Goal: Information Seeking & Learning: Learn about a topic

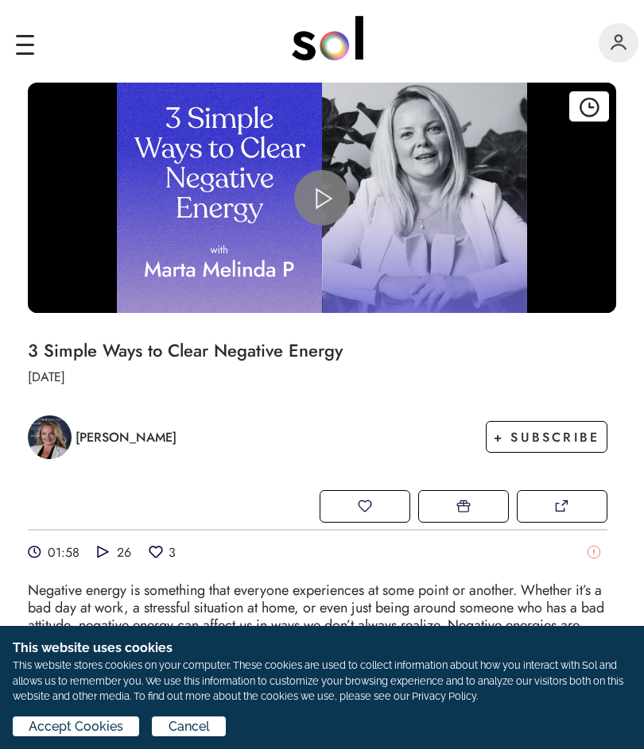
click at [75, 733] on span "Accept Cookies" at bounding box center [76, 727] width 95 height 19
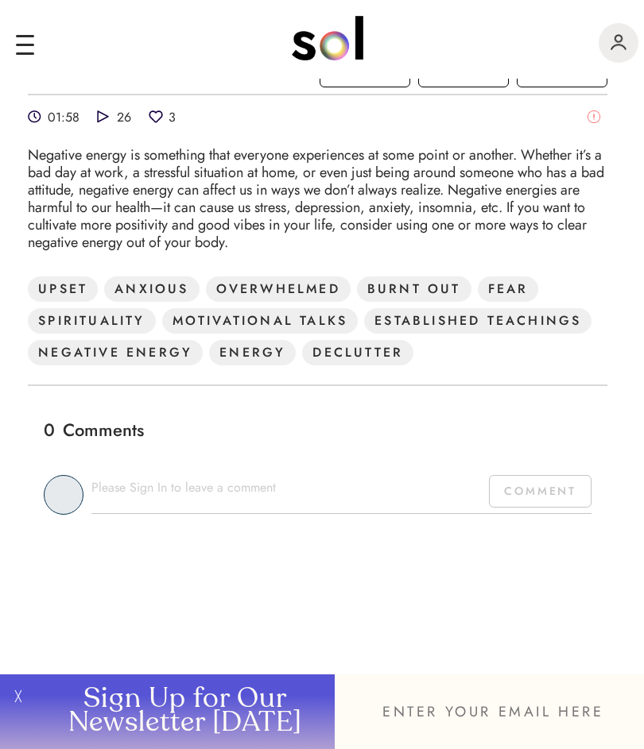
scroll to position [437, 0]
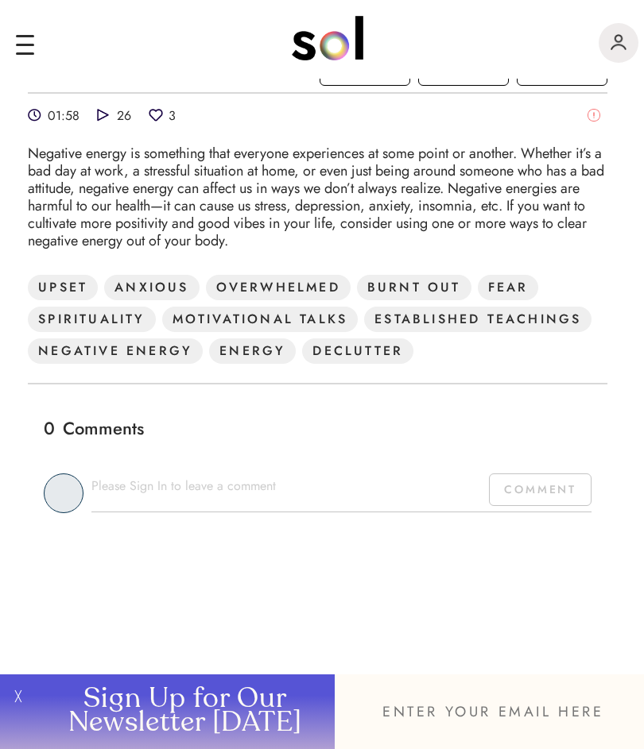
click at [443, 709] on input "email" at bounding box center [489, 712] width 309 height 75
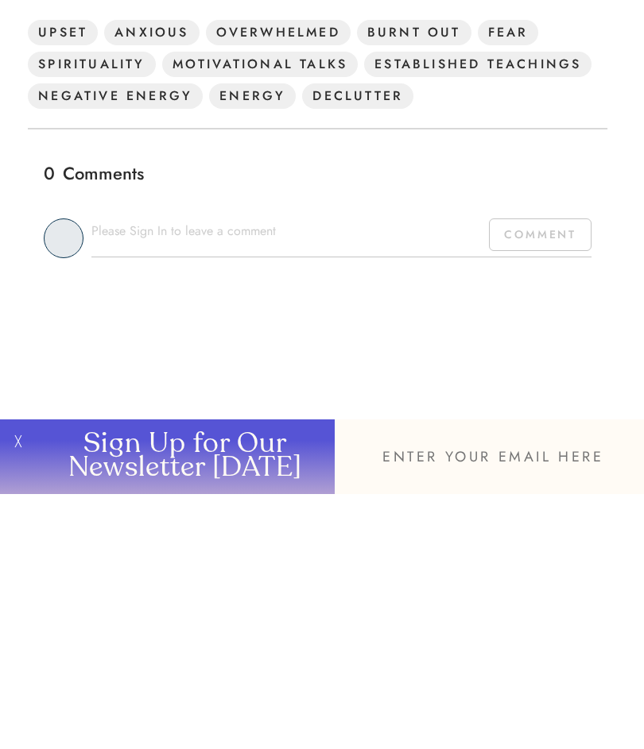
type input "[EMAIL_ADDRESS][DOMAIN_NAME]"
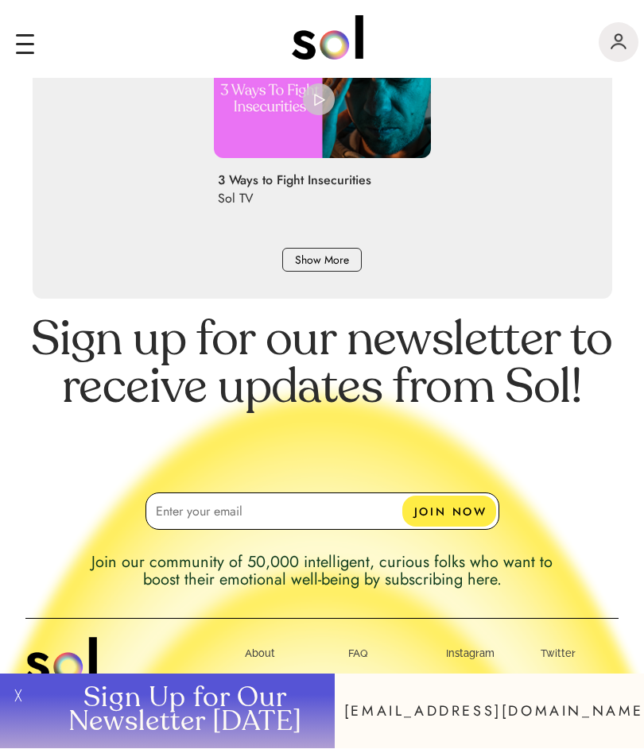
scroll to position [1497, 0]
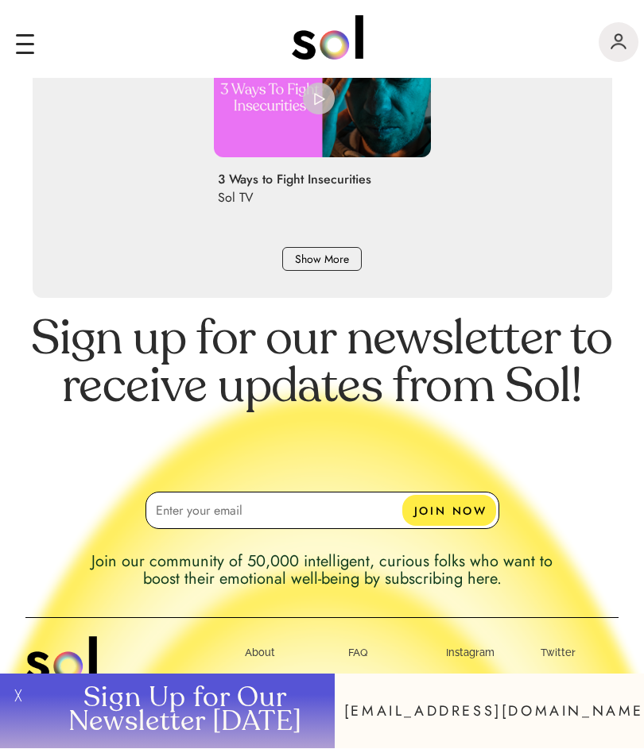
click at [223, 512] on input at bounding box center [322, 511] width 354 height 37
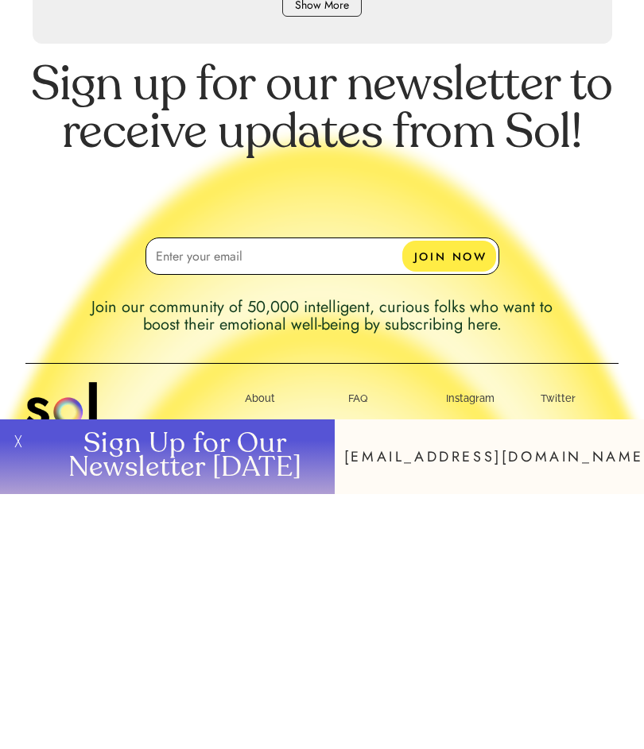
type input "CindyWebb@outlook.com"
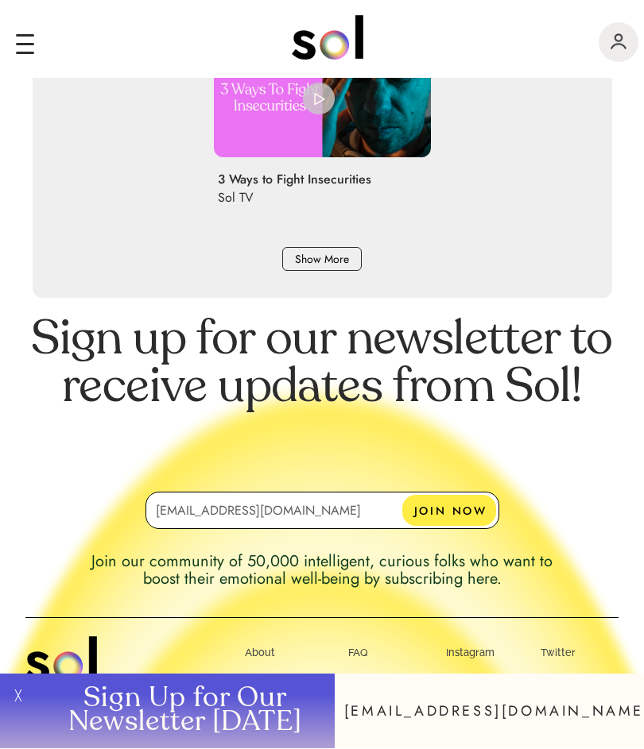
click at [455, 511] on button "JOIN NOW" at bounding box center [449, 511] width 94 height 31
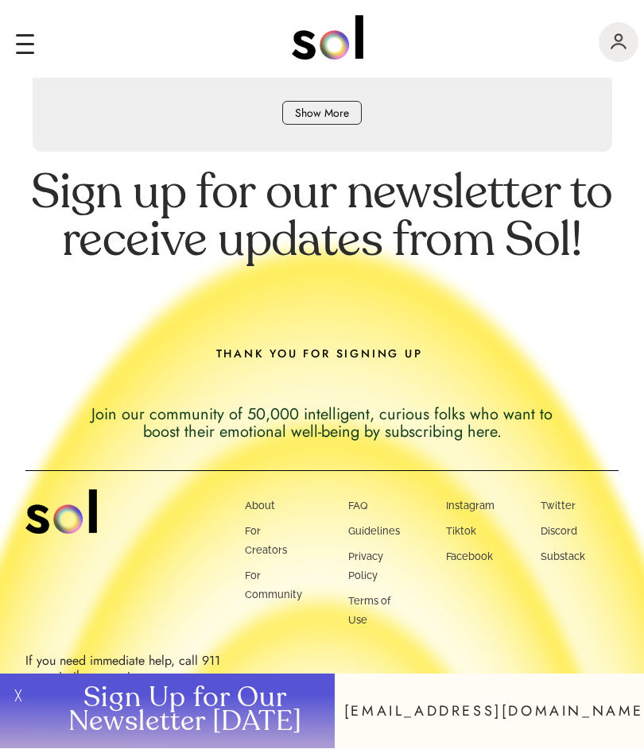
scroll to position [1643, 0]
click at [598, 714] on input "CindyWebb@outlook.com" at bounding box center [489, 712] width 309 height 75
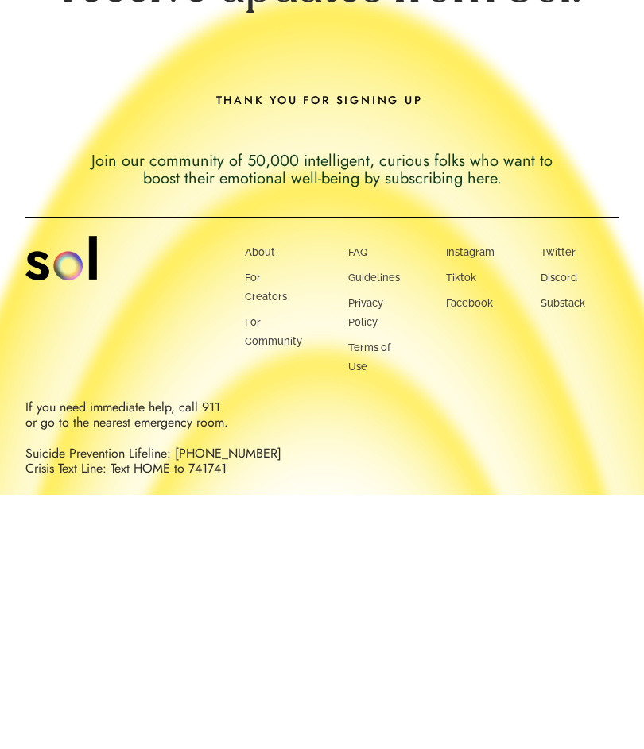
scroll to position [0, 0]
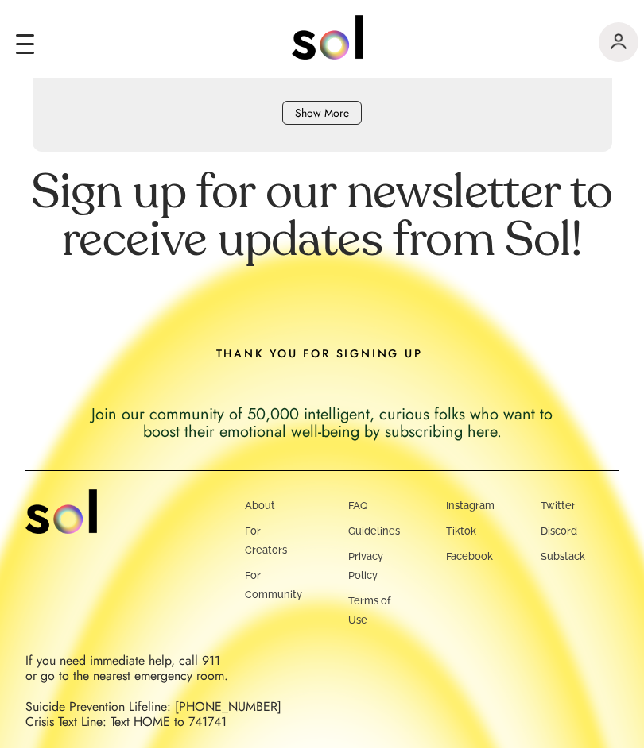
click at [26, 40] on div "main navigation" at bounding box center [25, 47] width 18 height 37
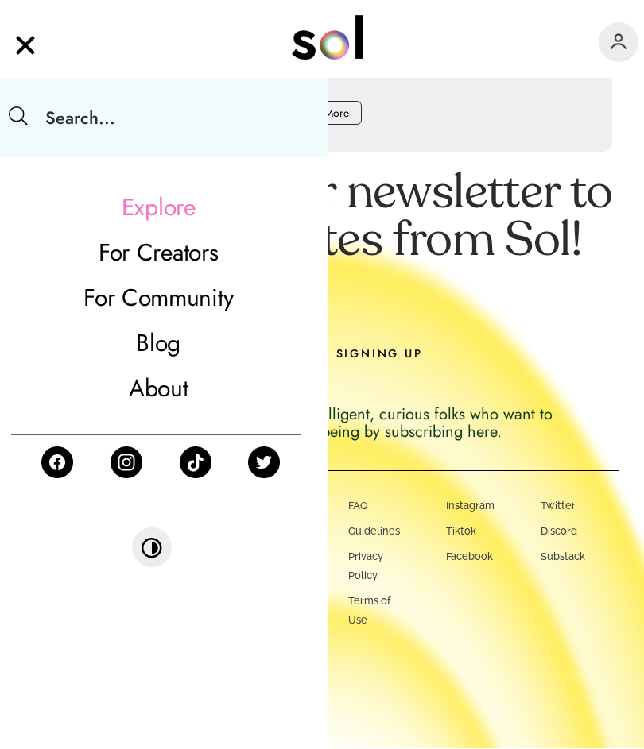
click at [33, 48] on img "main navigation" at bounding box center [26, 43] width 20 height 28
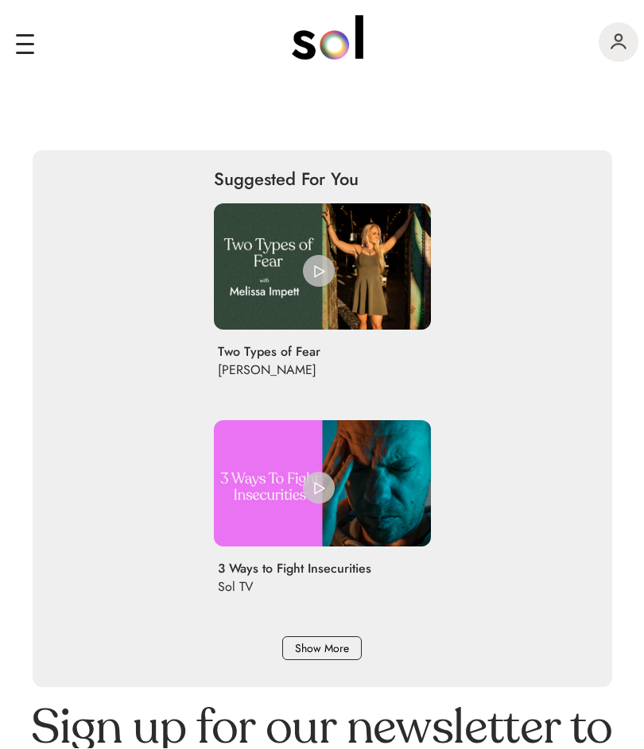
scroll to position [1103, 0]
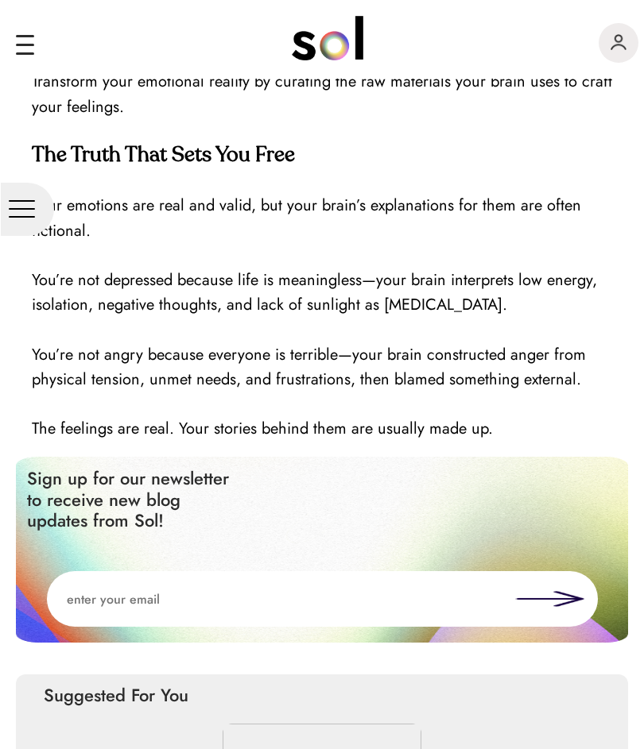
scroll to position [2382, 0]
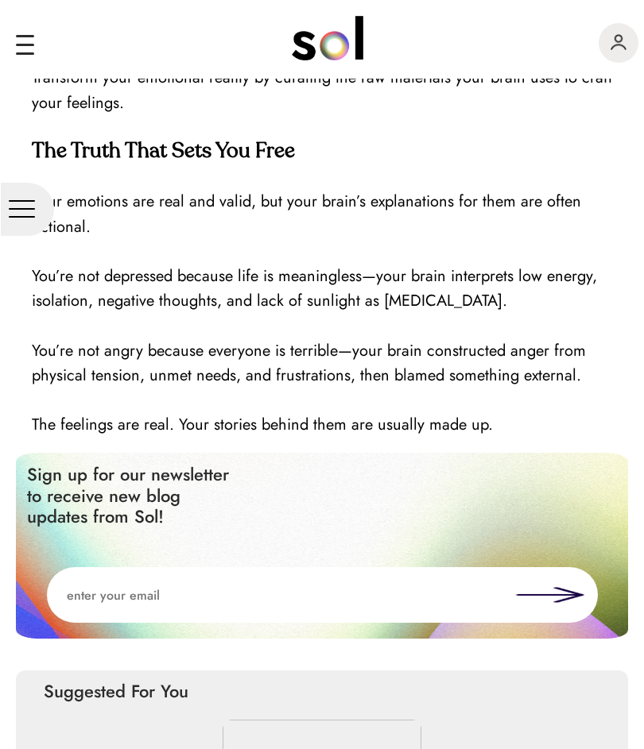
click at [148, 594] on input "email" at bounding box center [281, 595] width 468 height 56
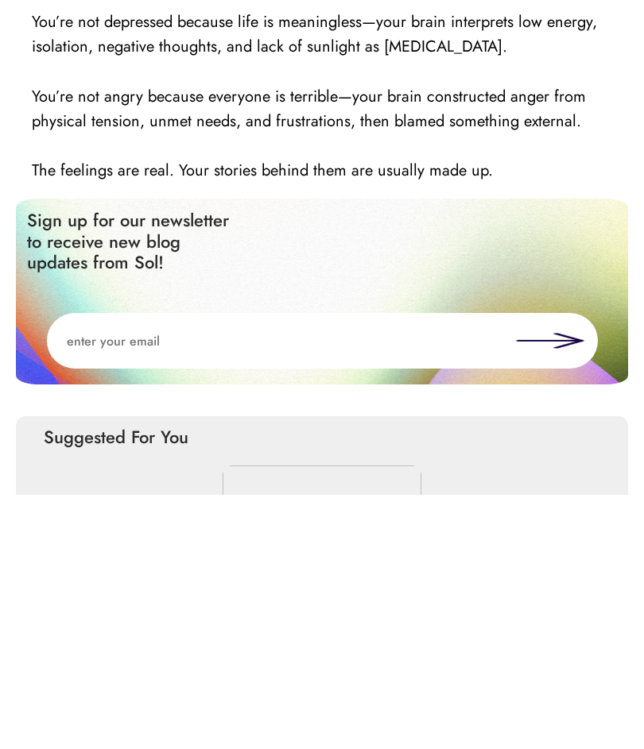
type input "[EMAIL_ADDRESS][DOMAIN_NAME]"
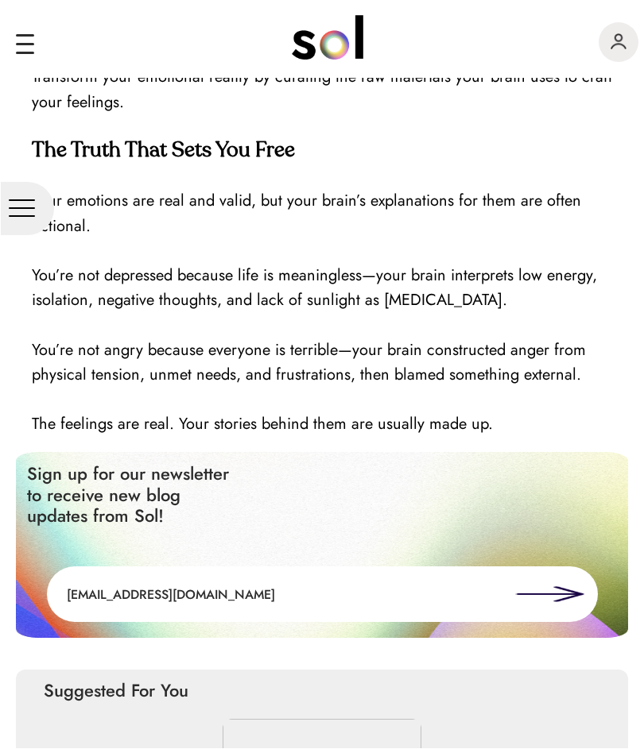
click at [562, 588] on button at bounding box center [550, 595] width 70 height 16
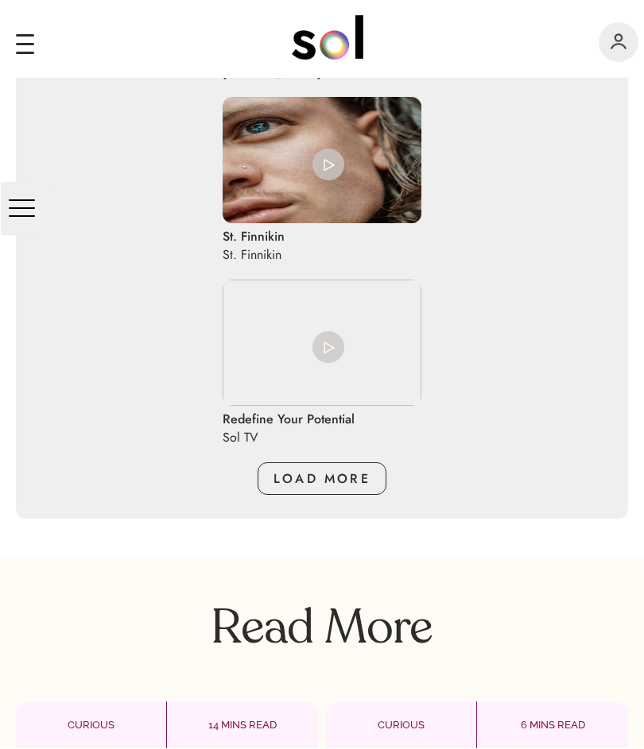
scroll to position [3555, 0]
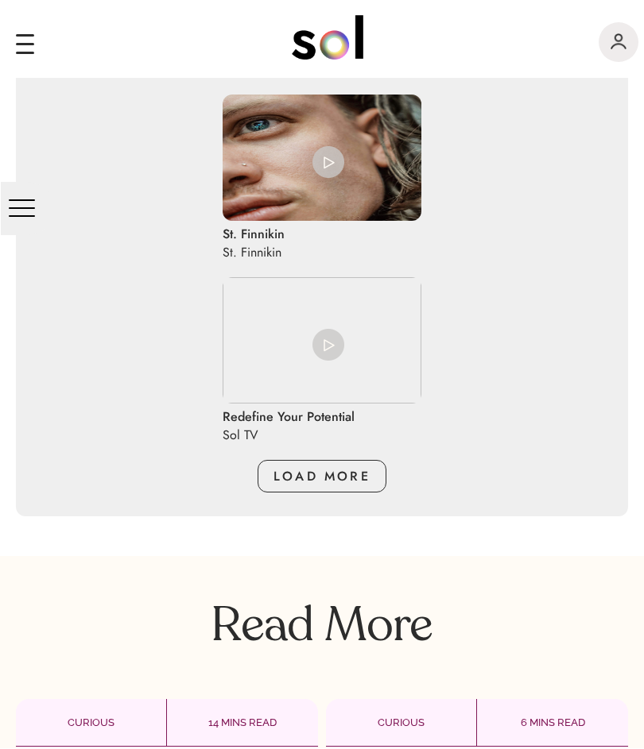
click at [337, 486] on span "LOAD MORE" at bounding box center [321, 477] width 97 height 18
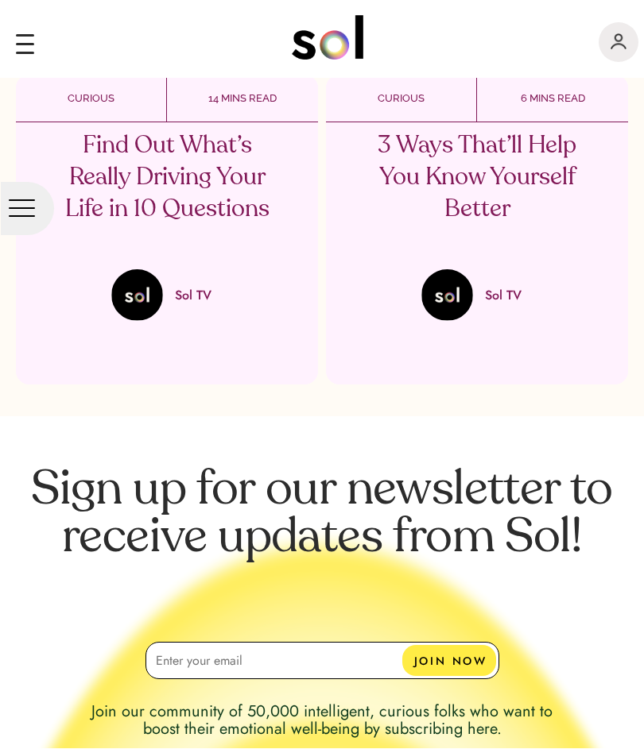
scroll to position [4988, 0]
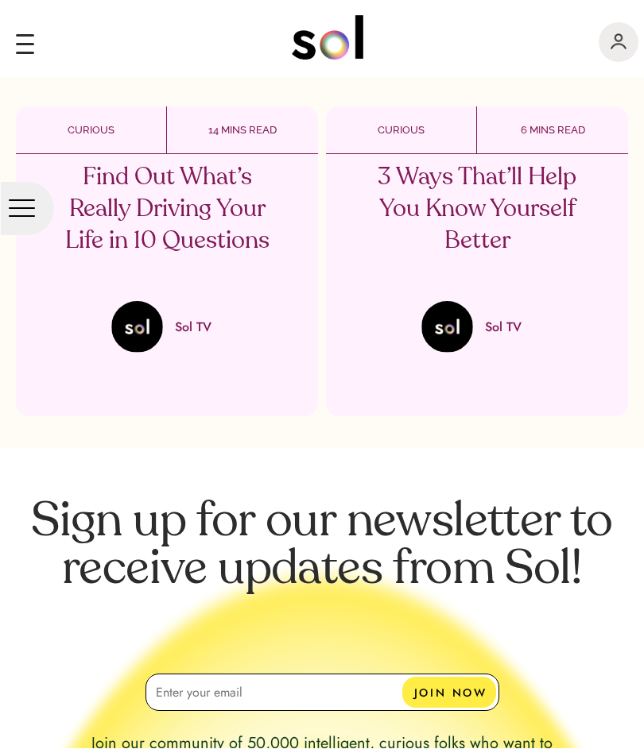
click at [482, 226] on p "3 Ways That’ll Help You Know Yourself Better" at bounding box center [477, 210] width 234 height 95
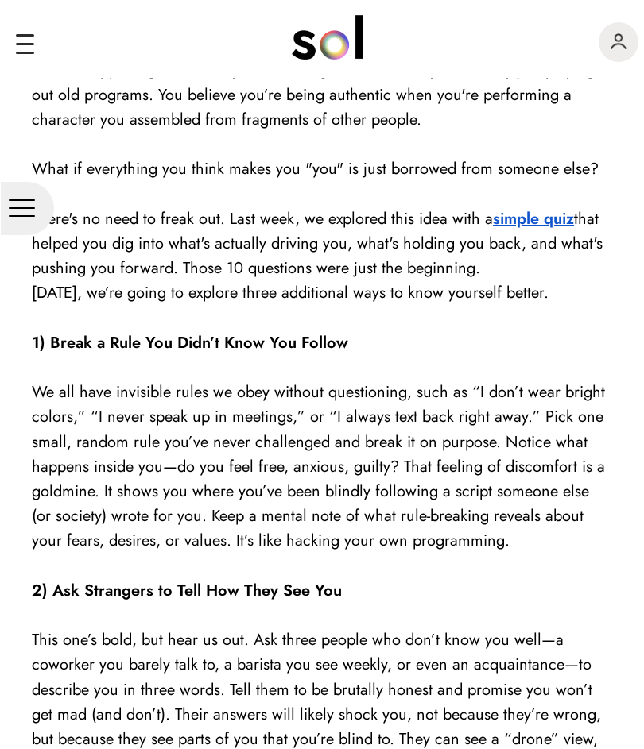
scroll to position [1039, 0]
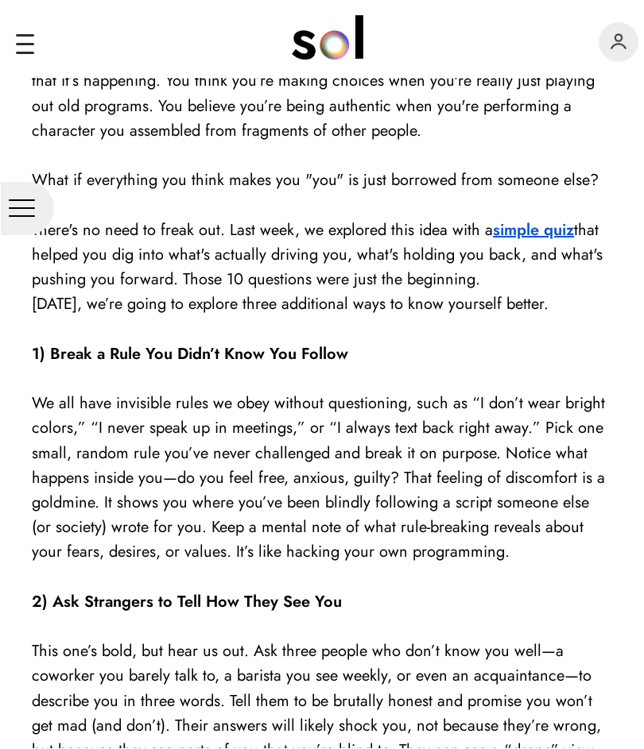
click at [531, 219] on strong "simple quiz" at bounding box center [533, 230] width 81 height 23
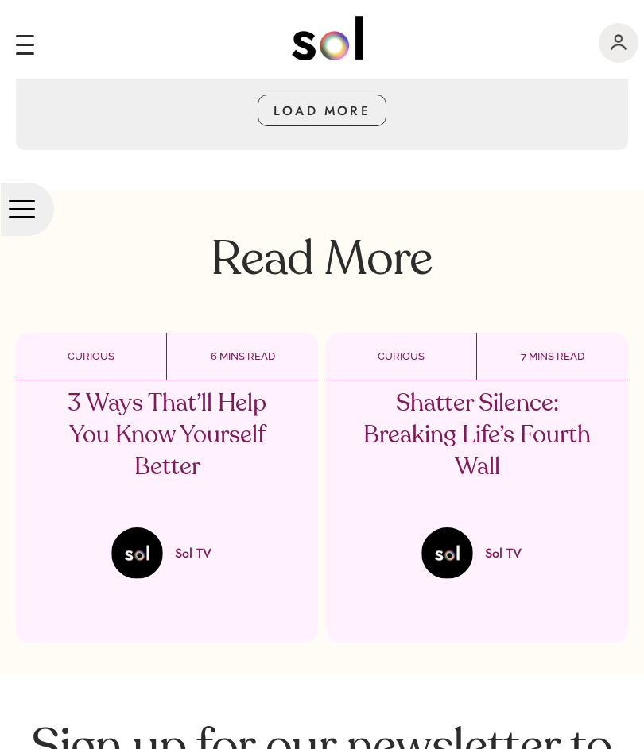
scroll to position [6278, 0]
click at [158, 420] on p "3 Ways That’ll Help You Know Yourself Better" at bounding box center [167, 435] width 234 height 95
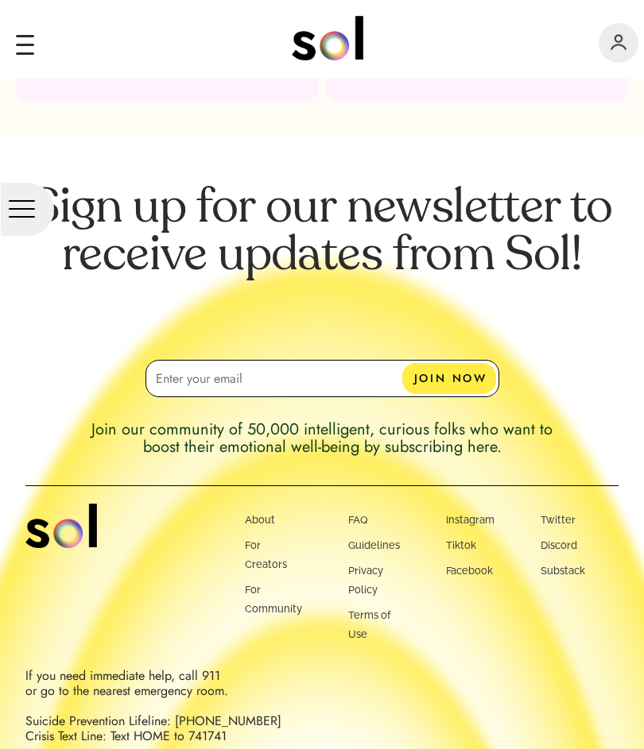
scroll to position [3916, 0]
